Goal: Information Seeking & Learning: Learn about a topic

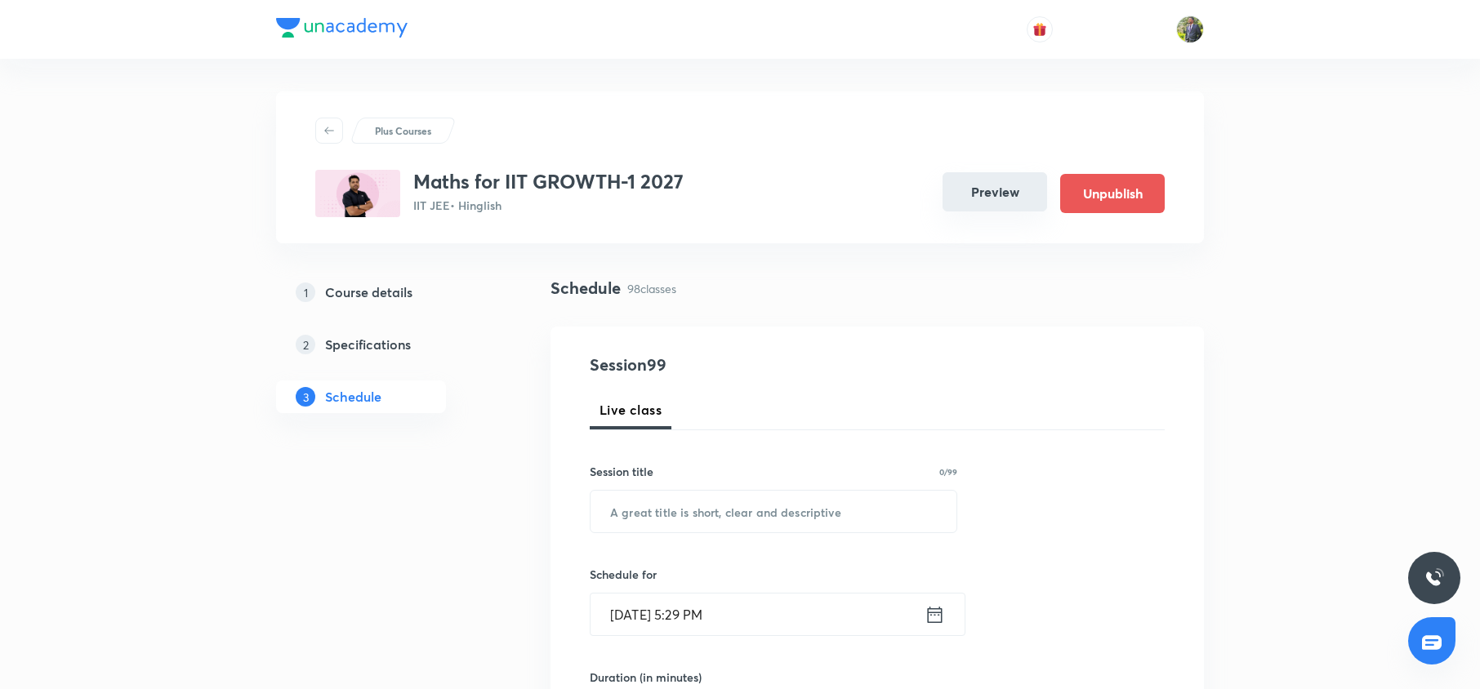
click at [973, 210] on button "Preview" at bounding box center [994, 191] width 105 height 39
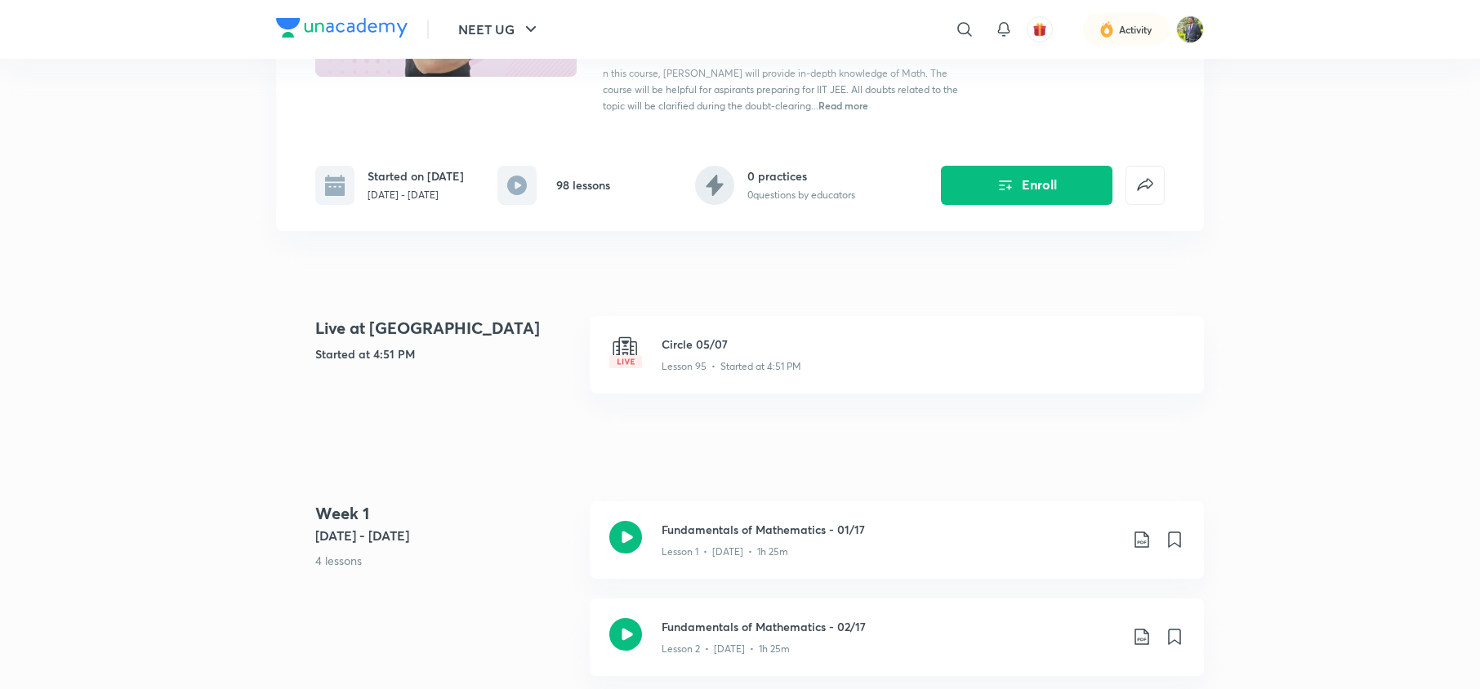
scroll to position [247, 0]
drag, startPoint x: 887, startPoint y: 361, endPoint x: 800, endPoint y: 356, distance: 86.7
click at [800, 356] on div "Lesson 95 • Started at 4:51 PM" at bounding box center [922, 363] width 523 height 21
drag, startPoint x: 800, startPoint y: 356, endPoint x: 745, endPoint y: 373, distance: 58.1
click at [745, 373] on div "Circle 05/07 Lesson 95 • Started at 4:51 PM" at bounding box center [897, 355] width 614 height 78
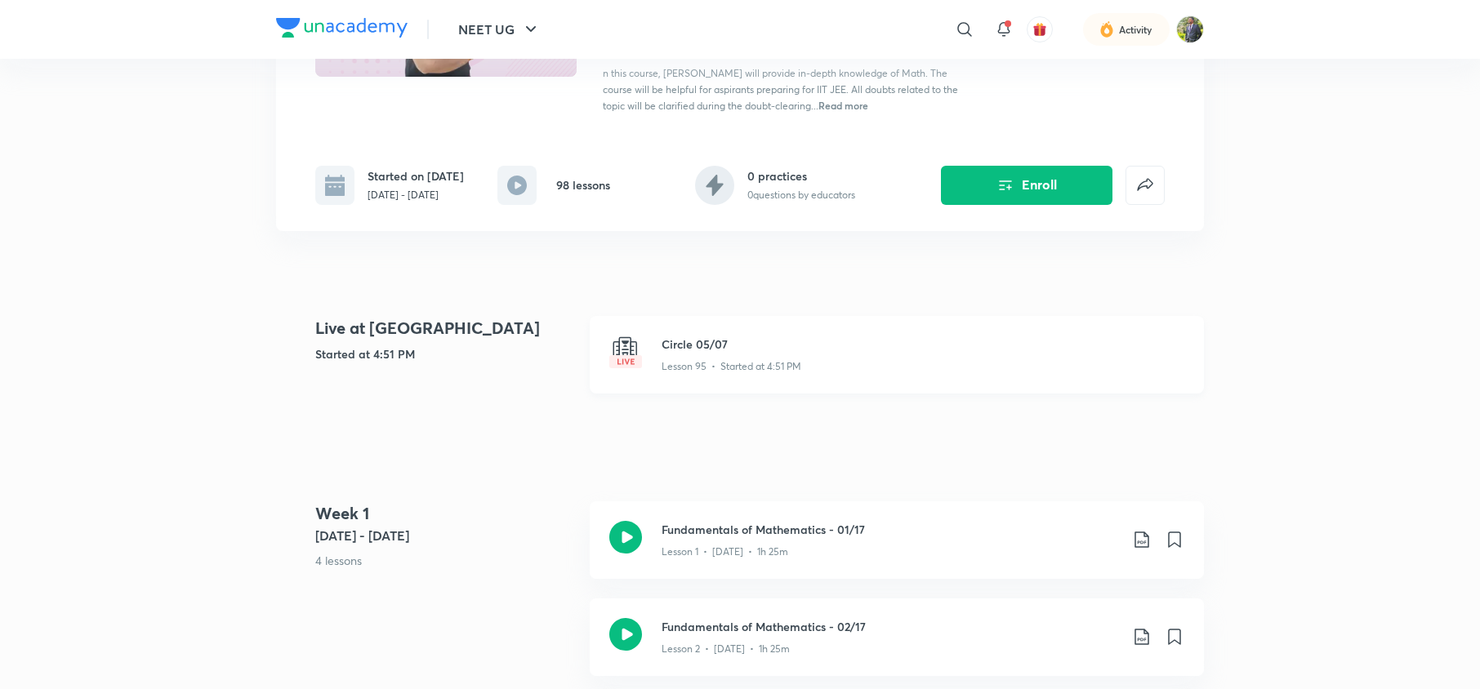
drag, startPoint x: 929, startPoint y: 547, endPoint x: 820, endPoint y: 341, distance: 233.8
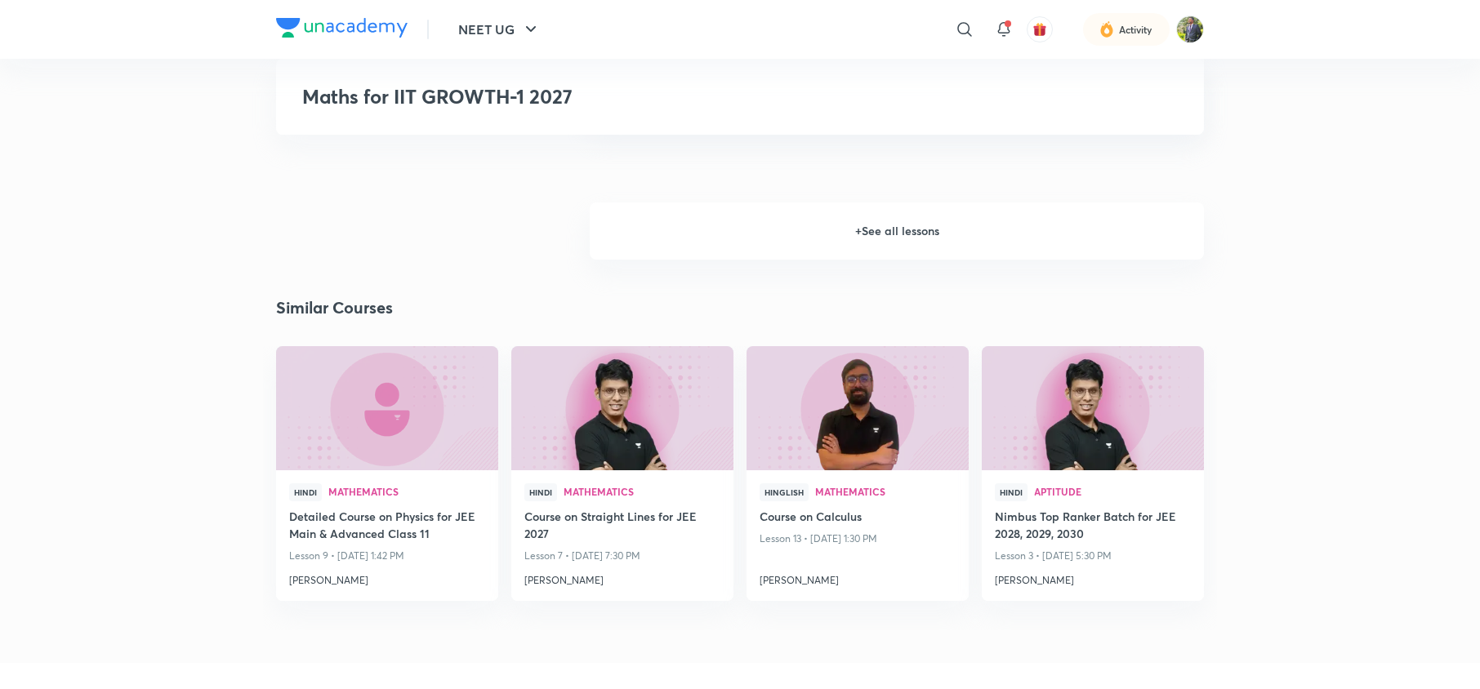
scroll to position [1859, 0]
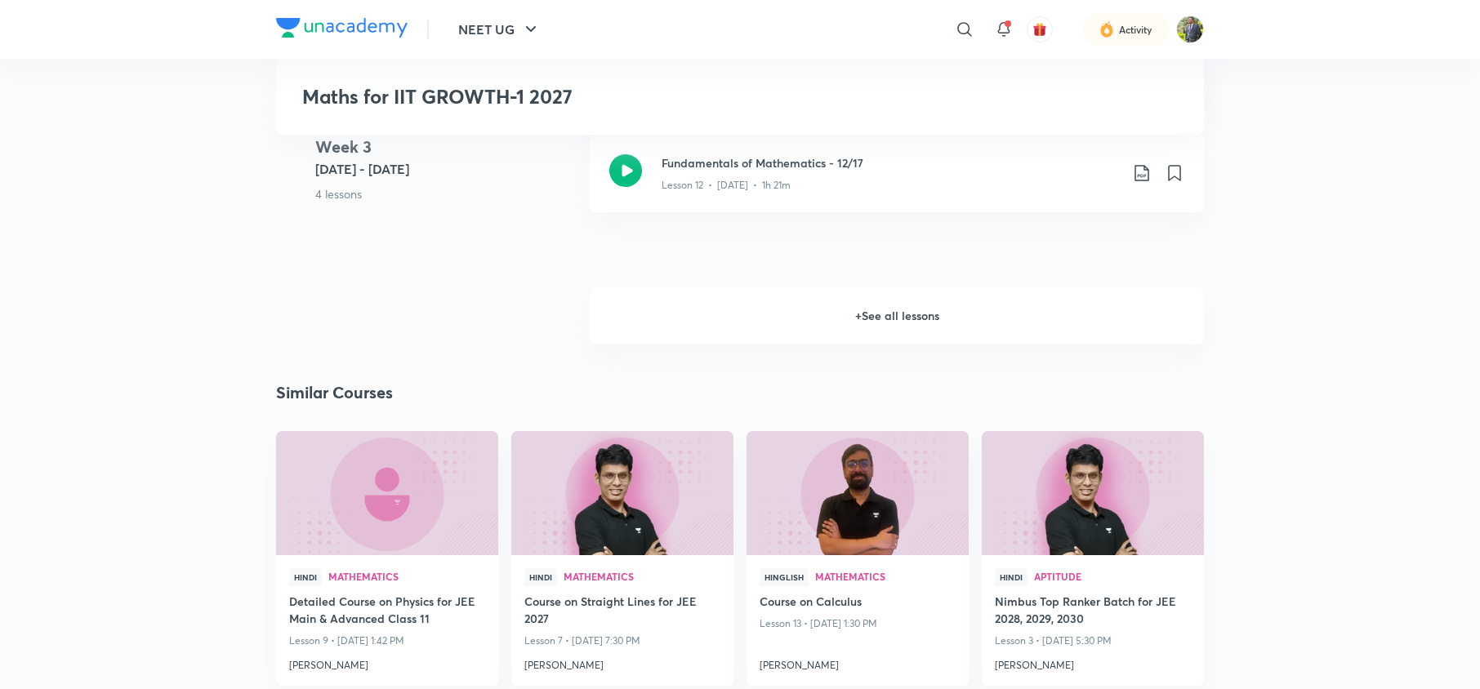
click at [970, 321] on h6 "+ See all lessons" at bounding box center [897, 315] width 614 height 57
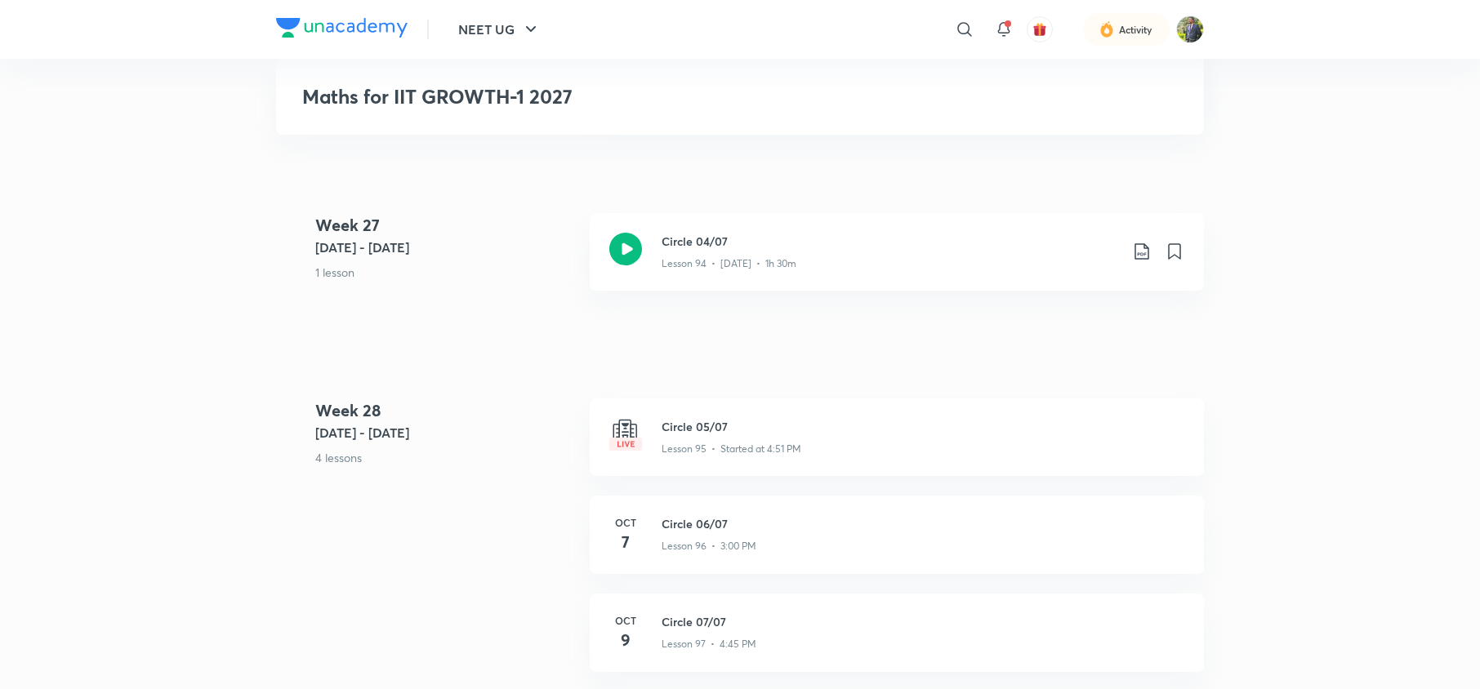
scroll to position [12018, 0]
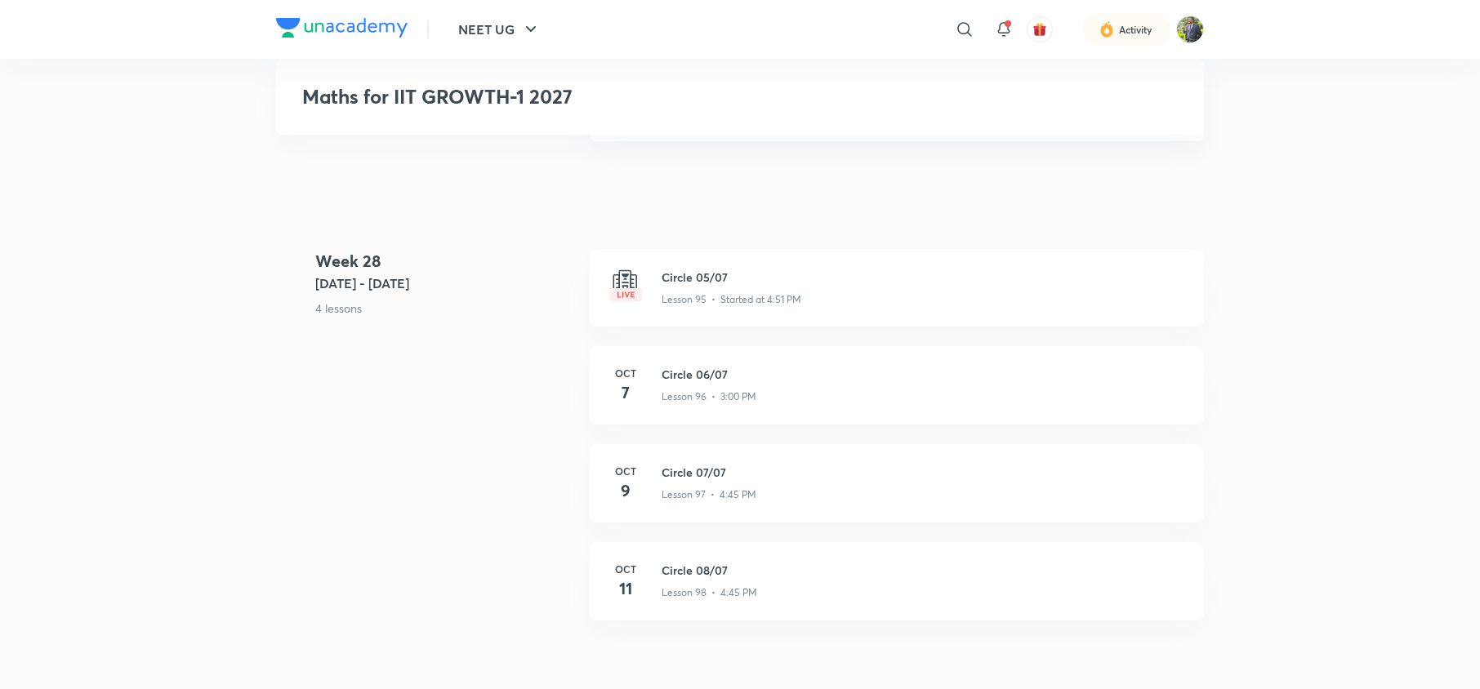
drag, startPoint x: 764, startPoint y: 376, endPoint x: 761, endPoint y: 211, distance: 165.8
